Goal: Transaction & Acquisition: Purchase product/service

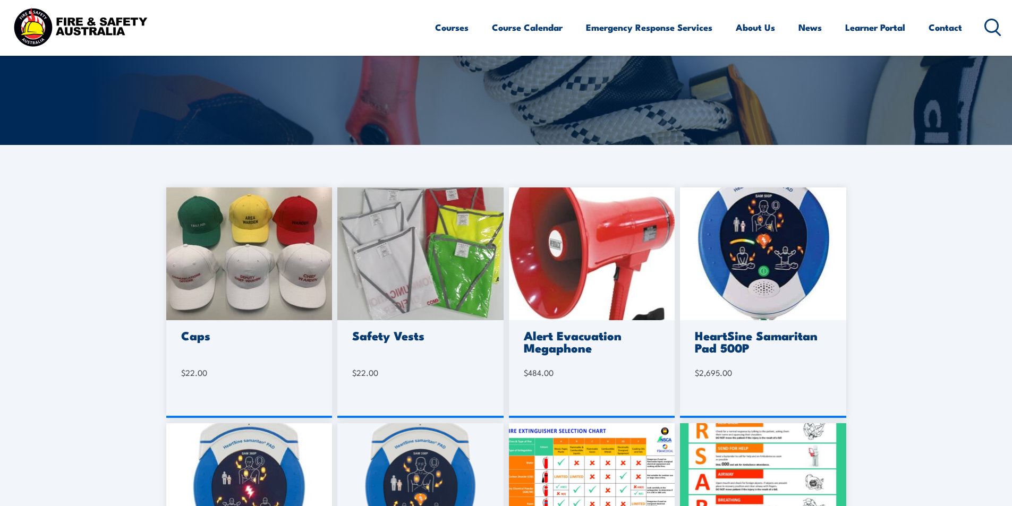
scroll to position [213, 0]
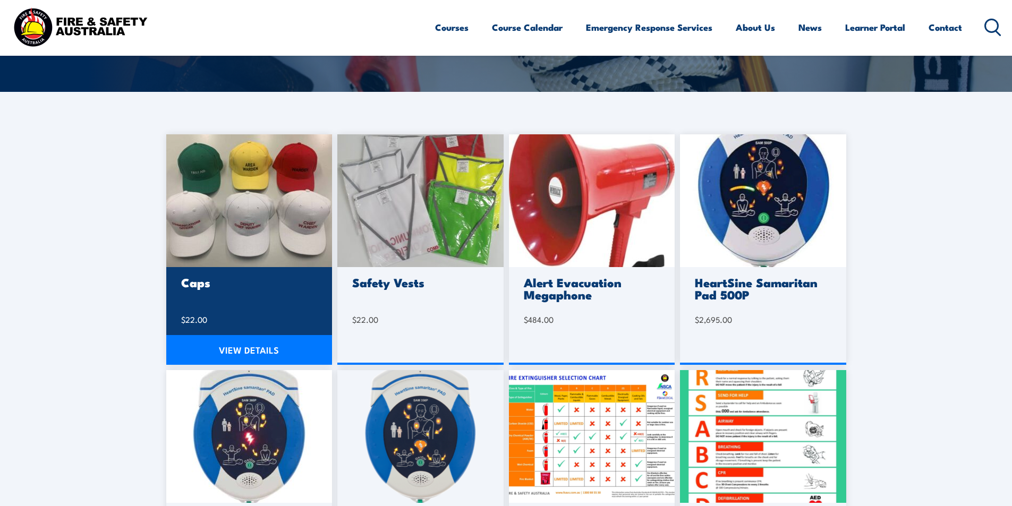
click at [250, 206] on img at bounding box center [249, 200] width 166 height 133
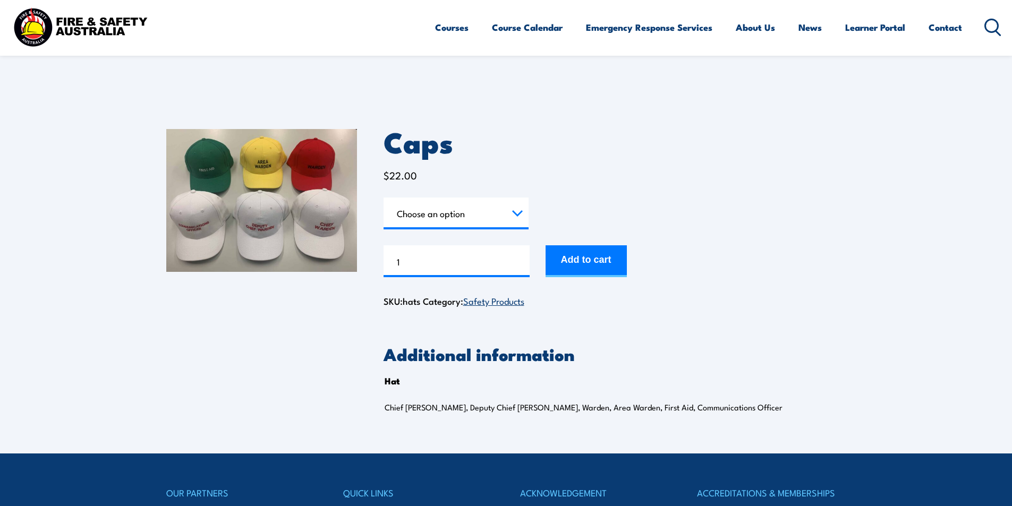
click at [520, 212] on select "Choose an option Chief Warden Deputy Chief Warden Warden Area Warden First Aid …" at bounding box center [456, 214] width 145 height 32
click at [384, 198] on select "Choose an option Chief Warden Deputy Chief Warden Warden Area Warden First Aid …" at bounding box center [456, 214] width 145 height 32
select select "Chief Warden"
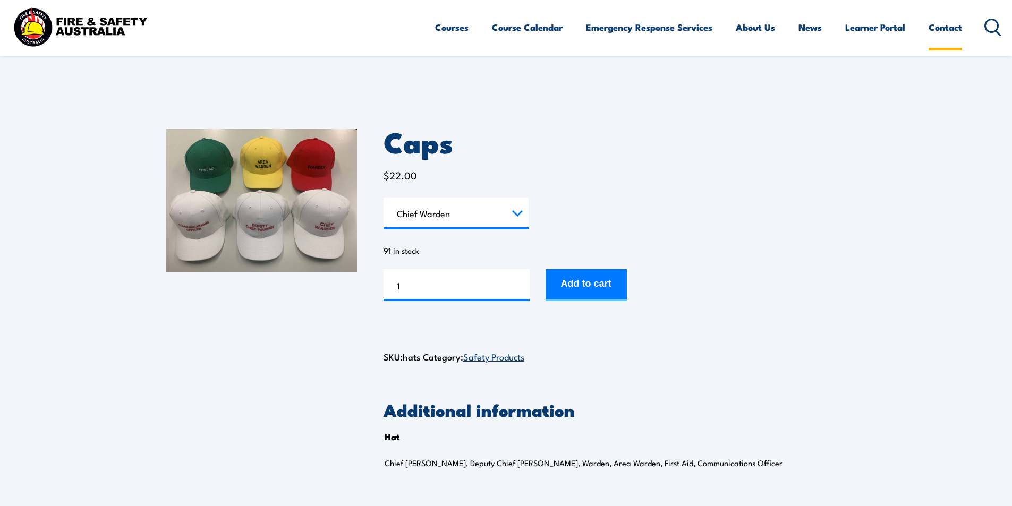
click at [929, 20] on link "Contact" at bounding box center [945, 27] width 33 height 28
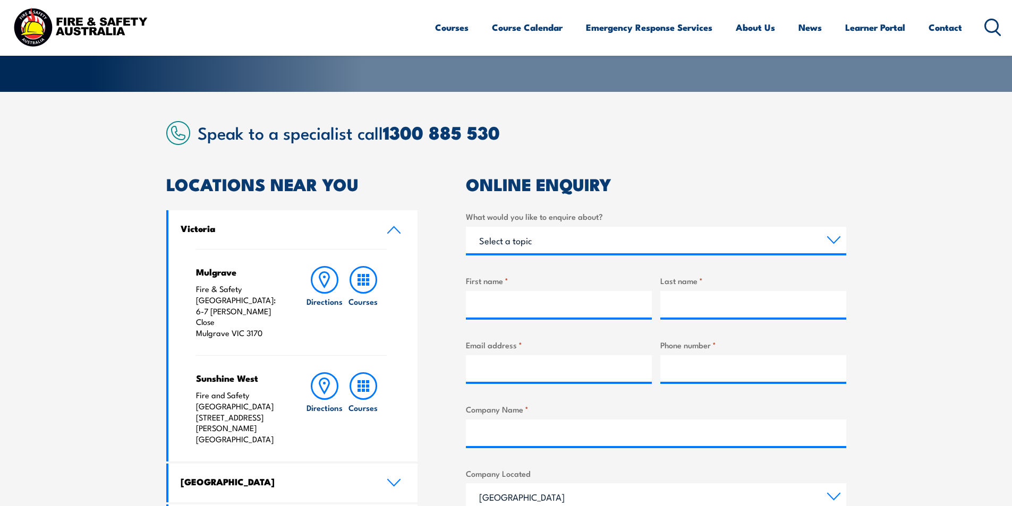
scroll to position [478, 0]
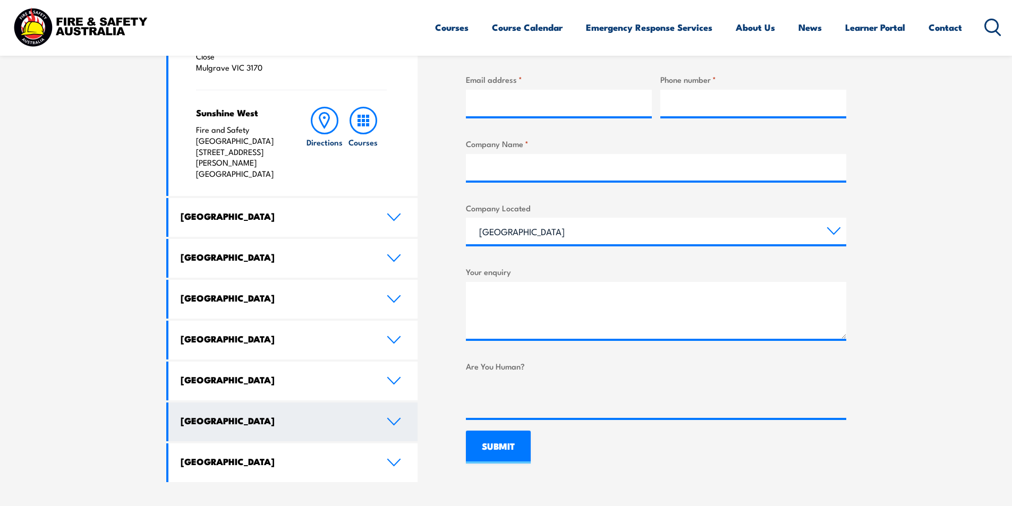
click at [387, 418] on icon at bounding box center [394, 422] width 14 height 9
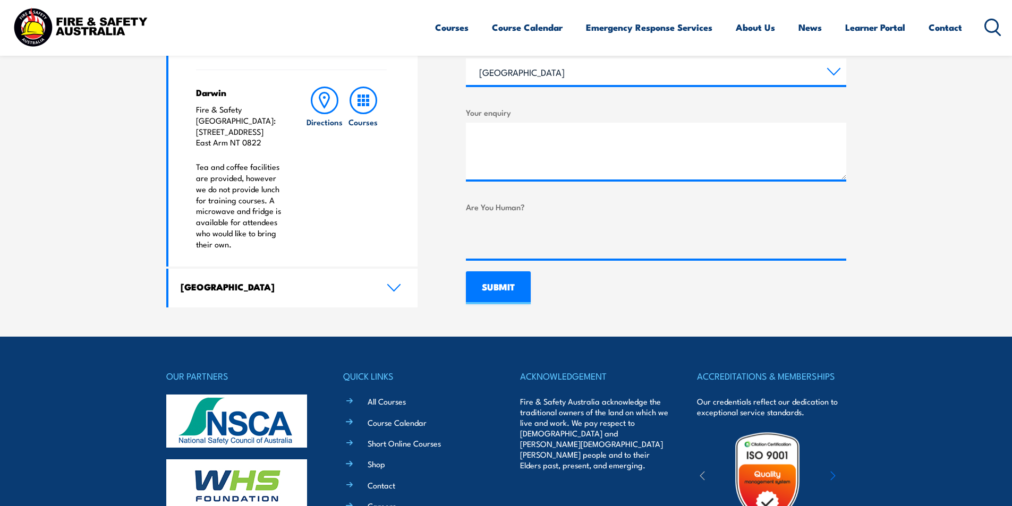
scroll to position [266, 0]
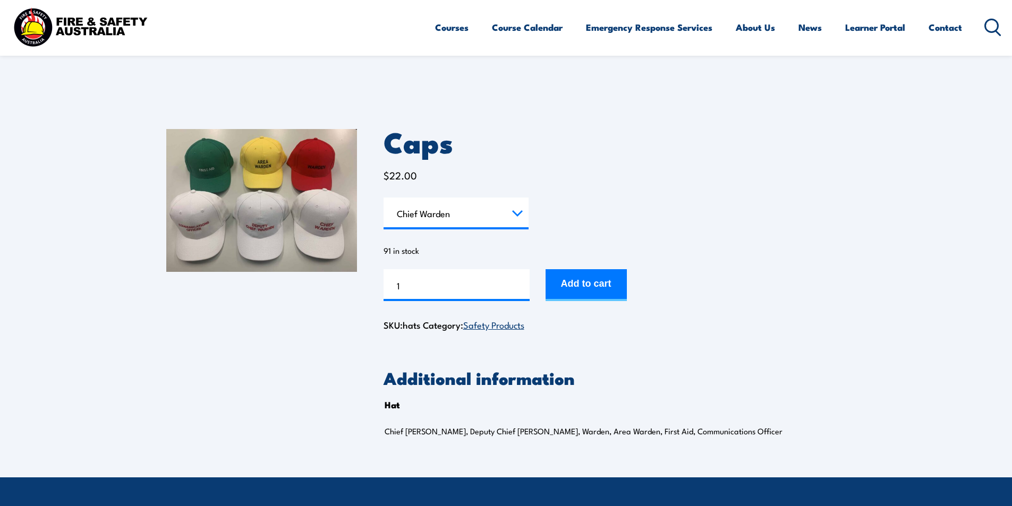
select select "Chief Warden"
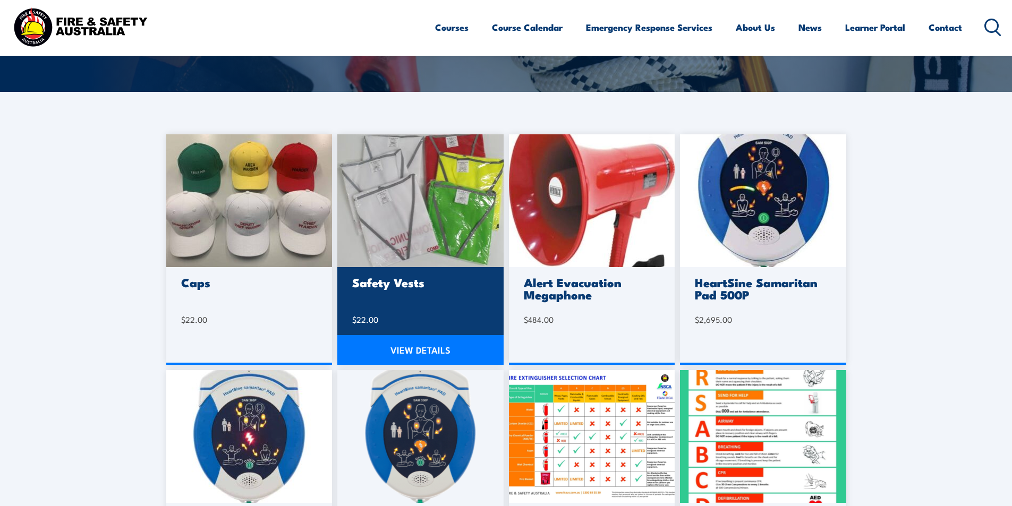
click at [416, 236] on img at bounding box center [420, 200] width 166 height 133
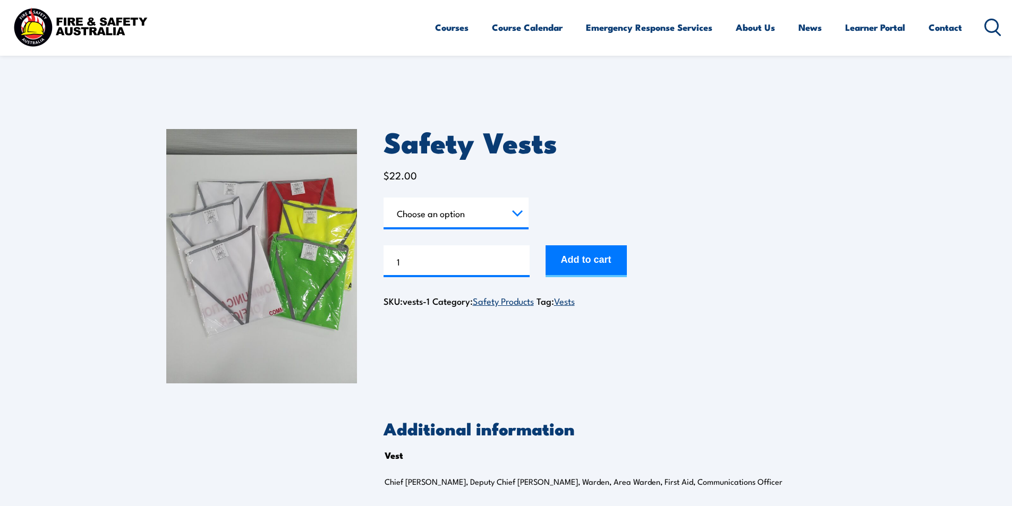
click at [523, 210] on select "Choose an option Chief [PERSON_NAME] Deputy Chief Warden Warden Area Warden Fir…" at bounding box center [456, 214] width 145 height 32
click at [384, 198] on select "Choose an option Chief [PERSON_NAME] Deputy Chief Warden Warden Area Warden Fir…" at bounding box center [456, 214] width 145 height 32
select select "Chief Warden"
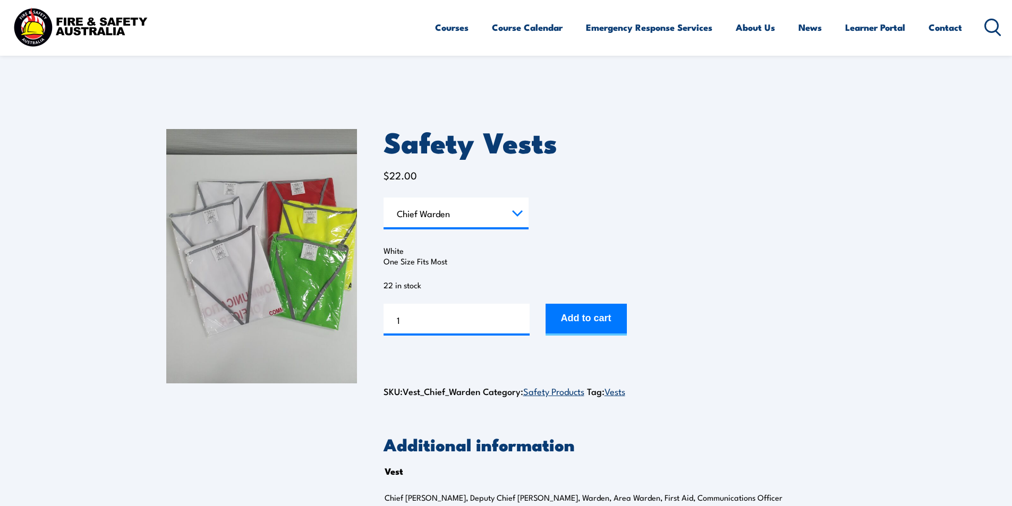
click at [521, 213] on select "Choose an option Chief [PERSON_NAME] Deputy Chief Warden Warden Area Warden Fir…" at bounding box center [456, 214] width 145 height 32
click at [384, 198] on select "Choose an option Chief [PERSON_NAME] Deputy Chief Warden Warden Area Warden Fir…" at bounding box center [456, 214] width 145 height 32
